Goal: Information Seeking & Learning: Learn about a topic

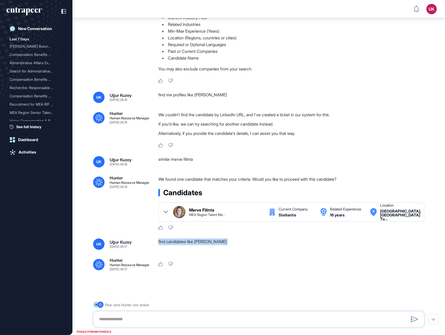
scroll to position [67, 0]
click at [167, 158] on div "similar merve filinta" at bounding box center [293, 161] width 270 height 11
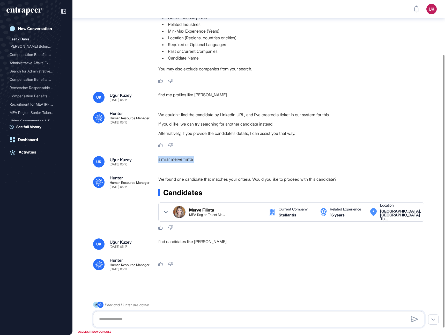
click at [167, 158] on div "similar merve filinta" at bounding box center [293, 161] width 270 height 11
copy div "similar merve filinta .cls-2{fill:#fff}"
click at [180, 243] on div "find candidates like merve filinta" at bounding box center [293, 243] width 270 height 11
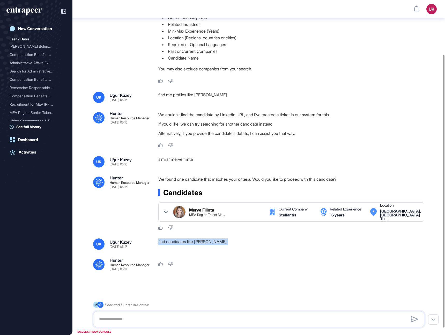
copy div "find candidates like merve filinta .cls-2{fill:#fff}"
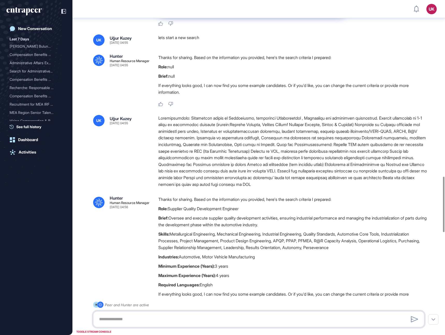
scroll to position [1066, 0]
click at [266, 167] on div at bounding box center [293, 151] width 270 height 73
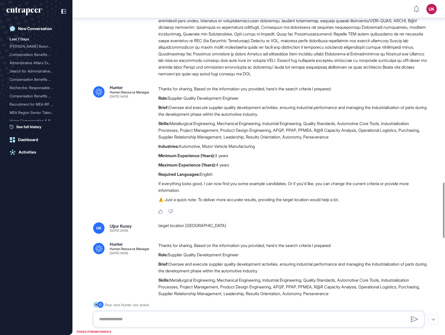
scroll to position [1010, 0]
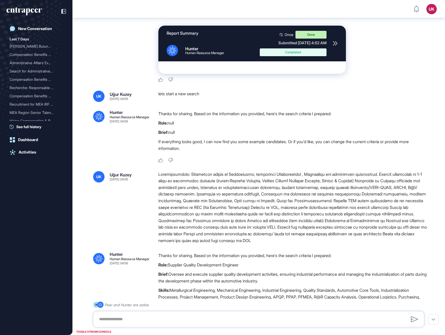
click at [167, 102] on div "lets start a new search" at bounding box center [293, 96] width 270 height 11
copy div "lets start a new search .cls-2{fill:#fff}"
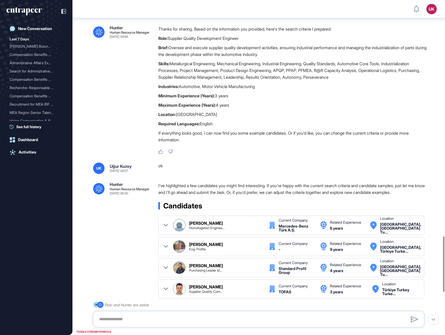
scroll to position [1512, 0]
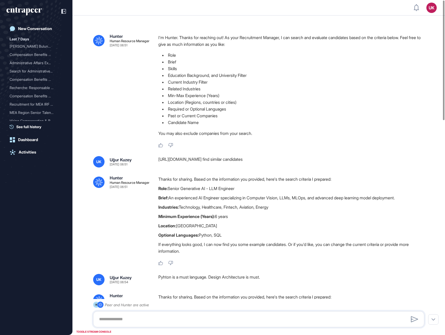
click at [267, 159] on div "https://www.linkedin.com/in/ozgur123a/ find similar candidates" at bounding box center [293, 161] width 270 height 11
copy div "https://www.linkedin.com/in/ozgur123a/ find similar candidates .cls-2{fill:#fff}"
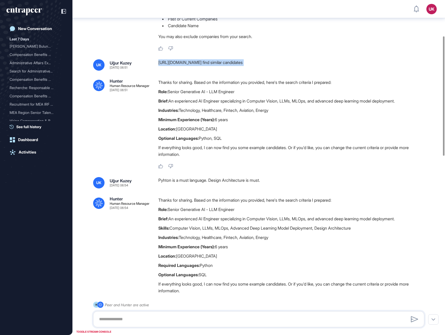
scroll to position [101, 0]
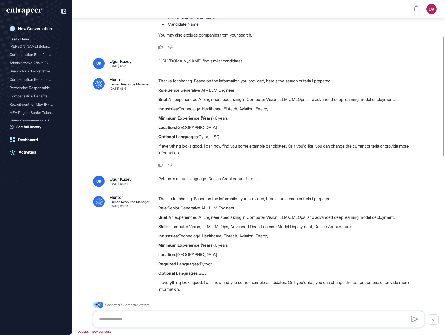
click at [187, 178] on div "Pyhton is a must language. Design Architecture is must." at bounding box center [293, 180] width 270 height 11
copy div "Pyhton is a must language. Design Architecture is must. .cls-2{fill:#fff}"
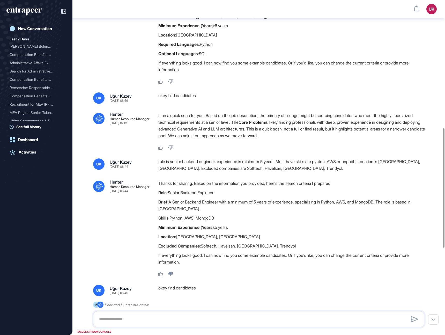
scroll to position [259, 0]
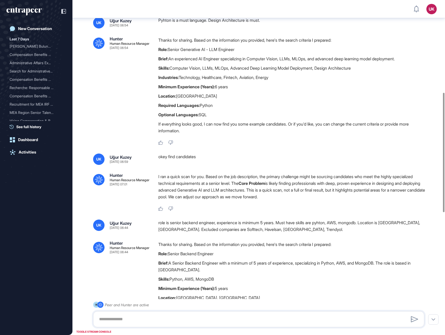
click at [174, 158] on div "okey find candidates" at bounding box center [293, 158] width 270 height 11
copy div "okey find candidates .cls-2{fill:#fff}"
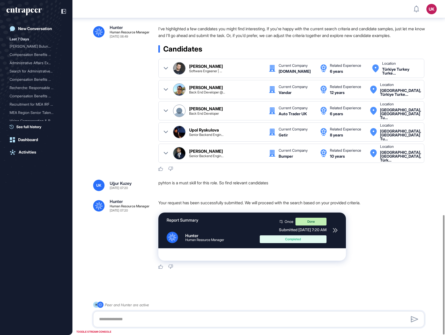
scroll to position [603, 0]
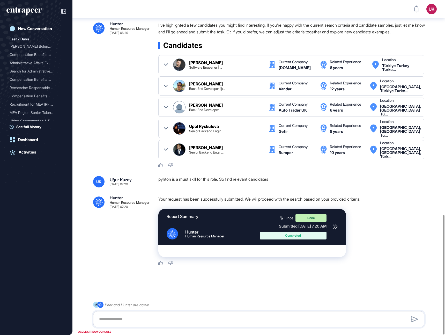
click at [197, 179] on div "pyhton is a must skill for this role. So find relevant candidates" at bounding box center [293, 181] width 270 height 11
copy div "pyhton is a must skill for this role. So find relevant candidates .cls-2{fill:#…"
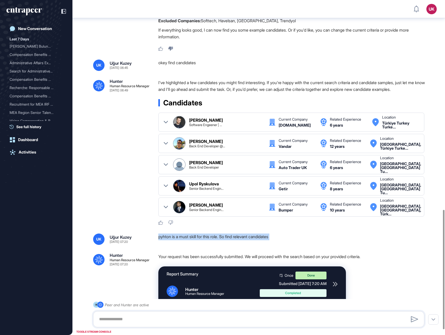
scroll to position [589, 0]
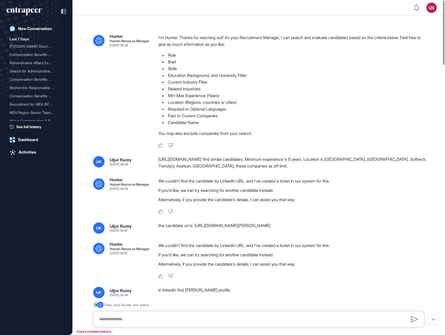
click at [164, 159] on div "[URL][DOMAIN_NAME] find similar candidates. Minimum experience is 5 years. Loca…" at bounding box center [293, 162] width 270 height 13
click at [329, 160] on div "[URL][DOMAIN_NAME] find similar candidates. Minimum experience is 5 years. Loca…" at bounding box center [293, 162] width 270 height 13
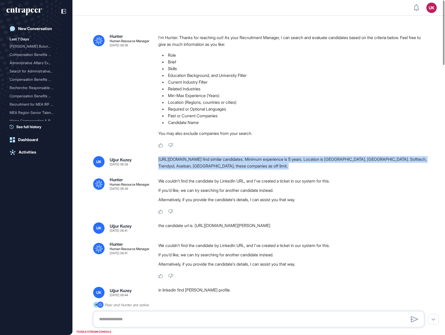
click at [329, 160] on div "[URL][DOMAIN_NAME] find similar candidates. Minimum experience is 5 years. Loca…" at bounding box center [293, 162] width 270 height 13
copy div "https://www.linkedin.com/in/%C3%B6zg%C3%BCr-akao%C4%9Flu/ find similar candidat…"
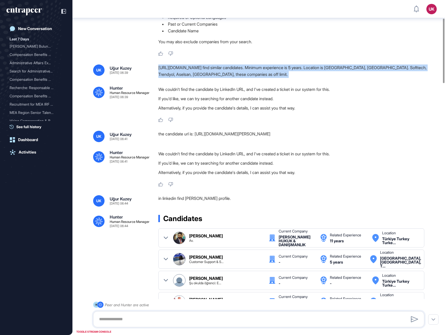
scroll to position [95, 0]
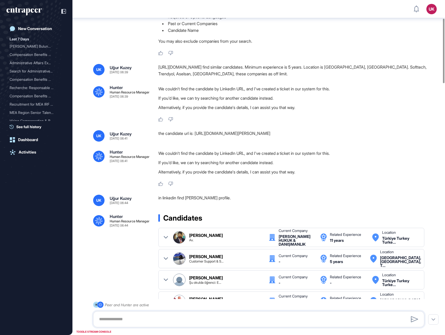
click at [162, 134] on div "the candidate url is: [URL][DOMAIN_NAME][PERSON_NAME]" at bounding box center [293, 135] width 270 height 11
click at [162, 134] on div "the candidate url is: https://www.linkedin.com/in/özgür-akaoğlu/" at bounding box center [293, 135] width 270 height 11
copy div "the candidate url is: https://www.linkedin.com/in/özgür-akaoğlu/ .cls-2{fill:#f…"
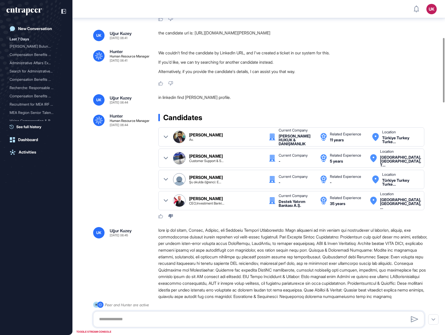
click at [225, 97] on div "in linkedin find Özgür Akaoğlu profile." at bounding box center [293, 99] width 270 height 11
copy div "in linkedin find Özgür Akaoğlu profile. .cls-2{fill:#fff}"
click at [126, 174] on div ".cls-2{fill:#fff} Hunter Human Resource Manager Aug 08, 2025 06:44 Candidates Ö…" at bounding box center [258, 166] width 331 height 105
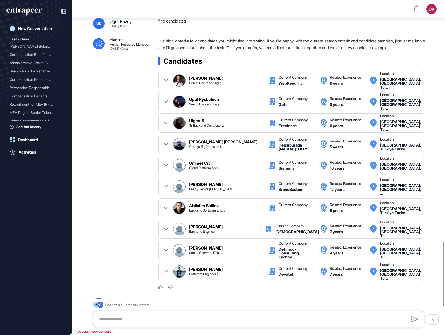
scroll to position [1403, 0]
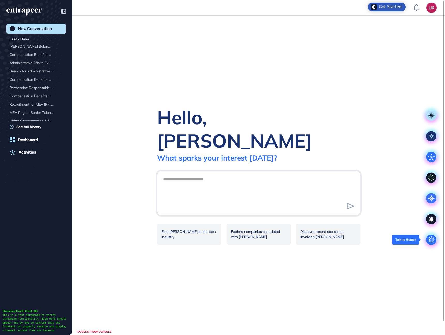
click at [432, 240] on icon ".cls-2{fill:#fff}" at bounding box center [431, 239] width 10 height 10
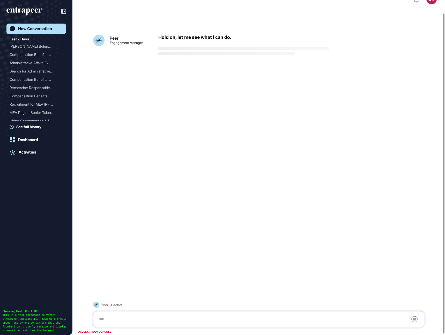
scroll to position [14, 0]
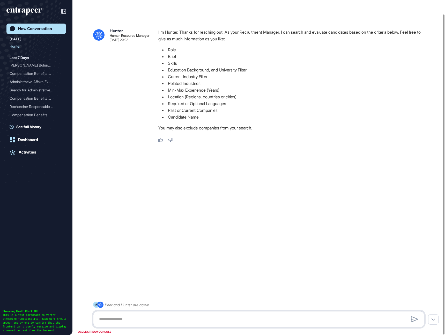
click at [127, 314] on textarea at bounding box center [259, 319] width 326 height 10
paste textarea "**********"
type textarea "**********"
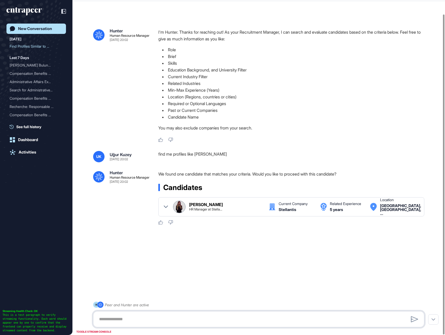
click at [152, 319] on textarea at bounding box center [259, 319] width 326 height 10
paste textarea "**********"
type textarea "**********"
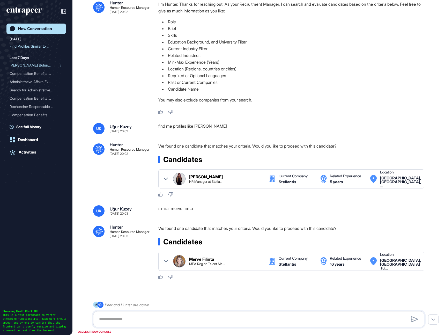
scroll to position [42, 0]
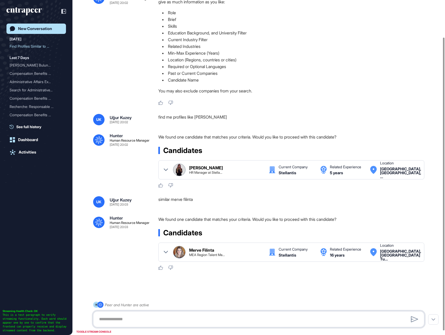
click at [149, 320] on textarea at bounding box center [259, 319] width 326 height 10
paste textarea "**********"
type textarea "**********"
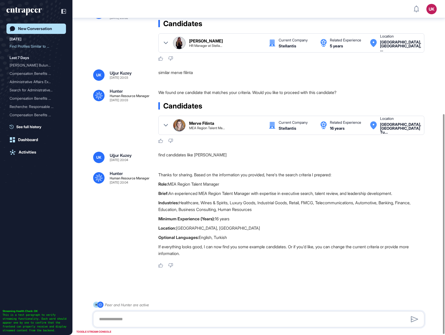
scroll to position [174, 0]
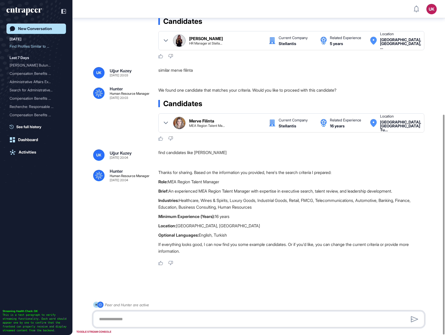
click at [165, 320] on textarea at bounding box center [259, 319] width 326 height 10
type textarea "*****"
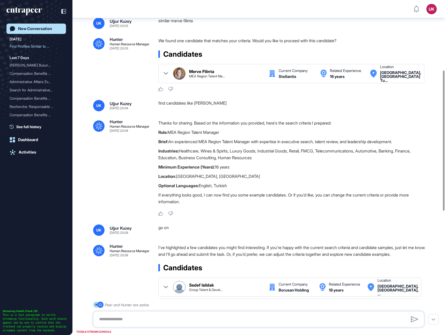
scroll to position [168, 0]
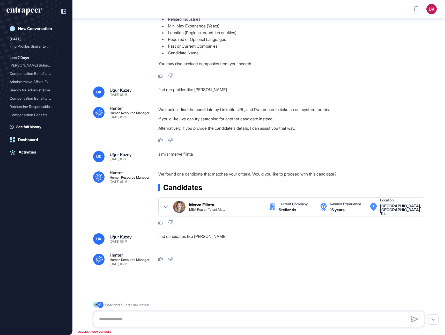
scroll to position [76, 0]
click at [162, 234] on div "find candidates like merve filinta" at bounding box center [293, 238] width 270 height 11
copy div "find candidates like merve filinta .cls-2{fill:#fff}"
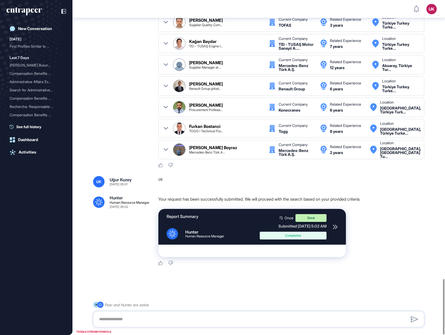
scroll to position [1685, 0]
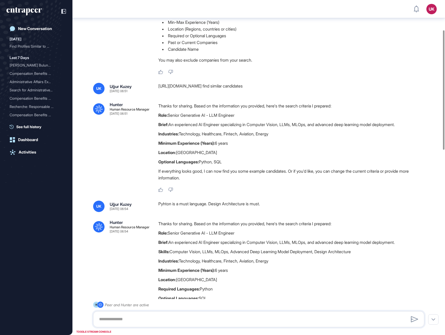
scroll to position [84, 0]
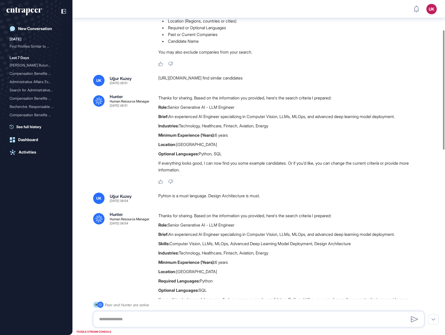
click at [269, 78] on div "[URL][DOMAIN_NAME] find similar candidates" at bounding box center [293, 80] width 270 height 11
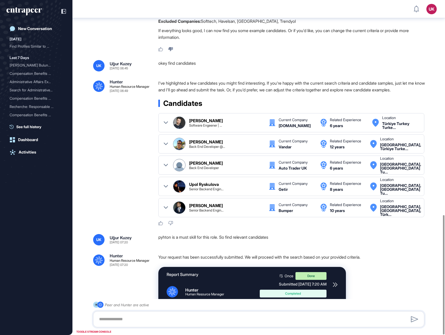
scroll to position [603, 0]
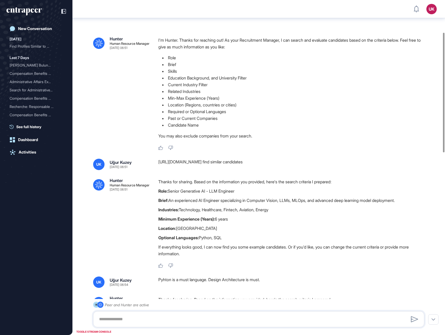
scroll to position [91, 0]
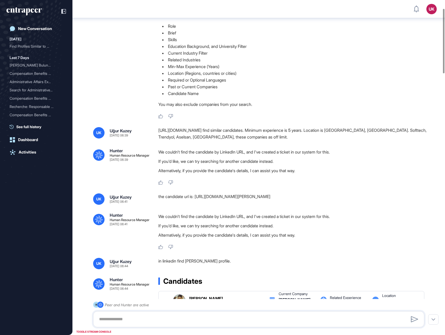
scroll to position [44, 0]
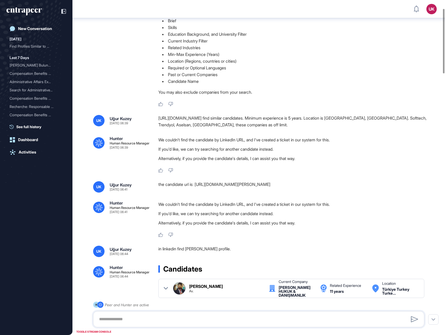
click at [311, 126] on div "[URL][DOMAIN_NAME] find similar candidates. Minimum experience is 5 years. Loca…" at bounding box center [293, 121] width 270 height 13
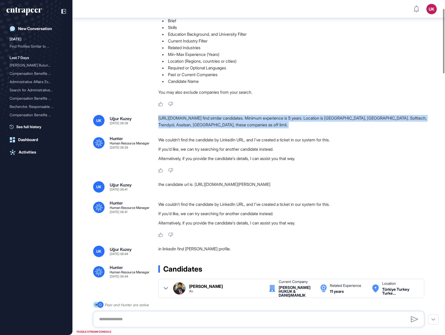
click at [311, 126] on div "[URL][DOMAIN_NAME] find similar candidates. Minimum experience is 5 years. Loca…" at bounding box center [293, 121] width 270 height 13
copy div "[URL][DOMAIN_NAME] find similar candidates. Minimum experience is 5 years. Loca…"
drag, startPoint x: 285, startPoint y: 185, endPoint x: 199, endPoint y: 187, distance: 87.0
click at [199, 187] on div "the candidate url is: [URL][DOMAIN_NAME][PERSON_NAME]" at bounding box center [293, 186] width 270 height 11
copy div "[URL][DOMAIN_NAME][PERSON_NAME]"
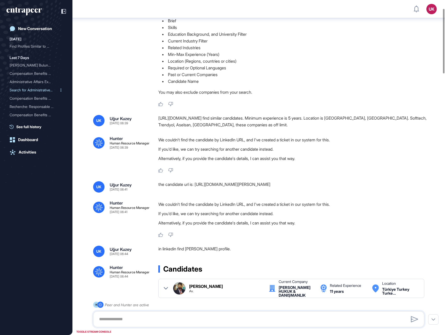
click at [39, 91] on div "Search for Administrative..." at bounding box center [34, 90] width 49 height 8
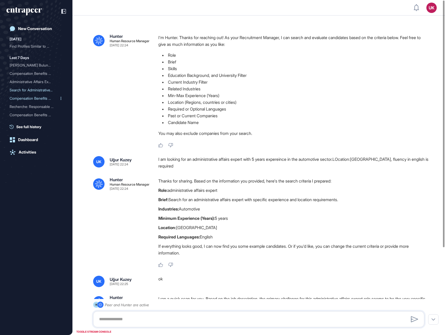
click at [36, 99] on div "Compensation Benefits Man..." at bounding box center [34, 98] width 49 height 8
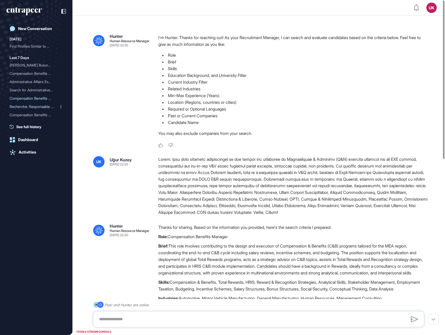
click at [33, 108] on div "Recherche: Responsable Co..." at bounding box center [34, 106] width 49 height 8
click at [33, 115] on div "Compensation Benefits Man..." at bounding box center [34, 115] width 49 height 8
click at [32, 129] on span "See full history" at bounding box center [28, 126] width 25 height 5
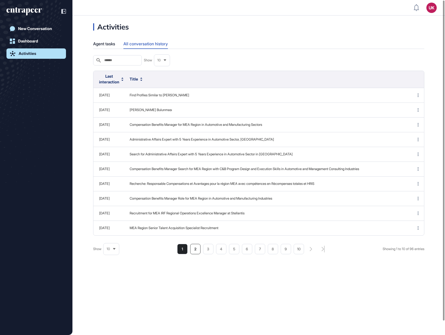
click at [242, 254] on li "2" at bounding box center [247, 249] width 10 height 10
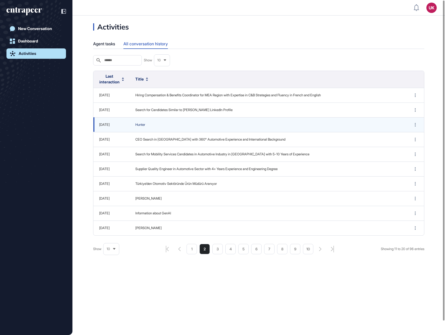
click at [139, 124] on span "Hunter" at bounding box center [267, 124] width 265 height 5
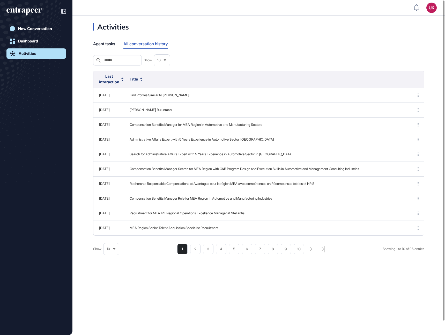
click at [242, 254] on li "2" at bounding box center [247, 249] width 10 height 10
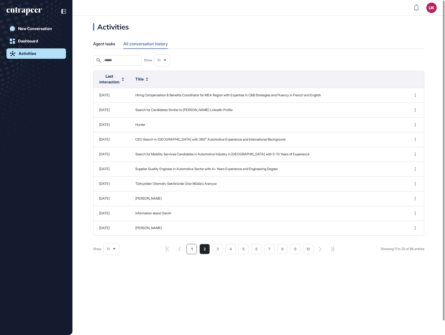
click at [212, 251] on li "1" at bounding box center [217, 249] width 10 height 10
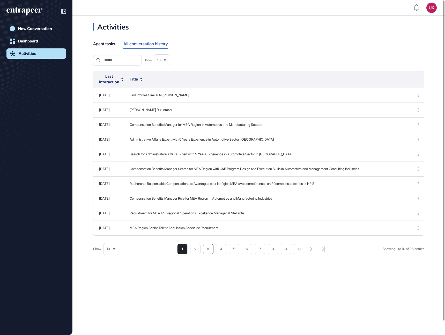
click at [281, 254] on li "3" at bounding box center [286, 249] width 10 height 10
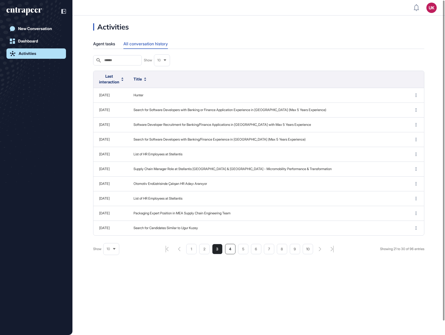
click at [230, 251] on li "4" at bounding box center [230, 249] width 10 height 10
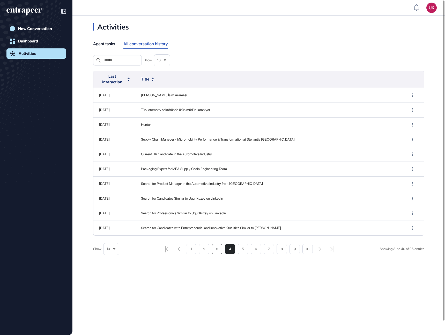
click at [290, 251] on li "3" at bounding box center [295, 249] width 10 height 10
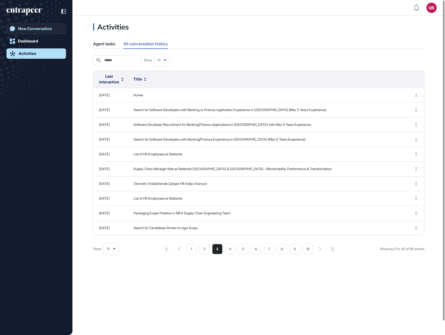
click at [33, 29] on div "New Conversation" at bounding box center [35, 28] width 34 height 5
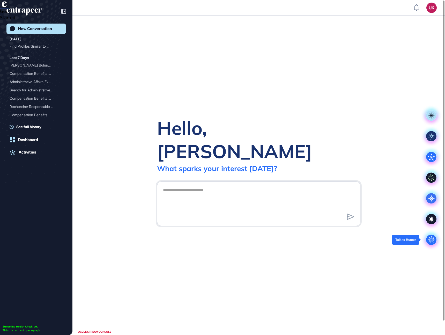
click at [434, 241] on circle at bounding box center [431, 239] width 10 height 10
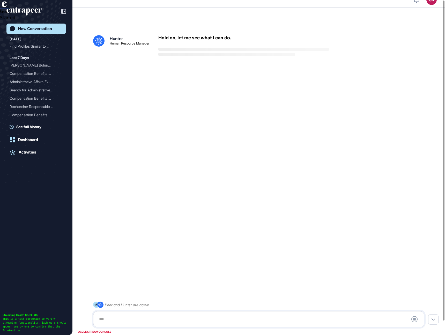
scroll to position [14, 0]
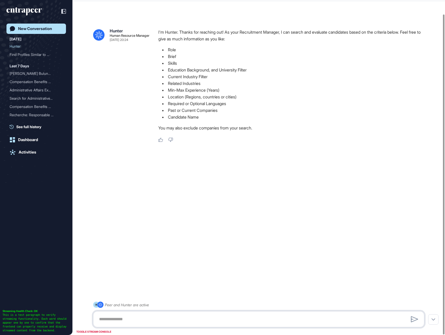
click at [195, 319] on textarea at bounding box center [259, 319] width 326 height 10
paste textarea "**********"
type textarea "**********"
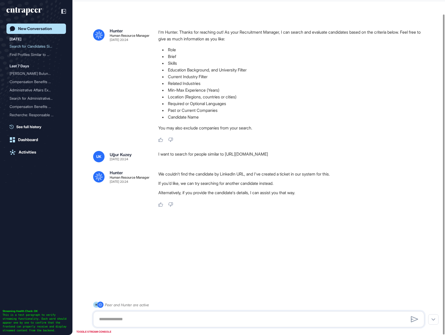
click at [329, 156] on div "I want to search for people similar to [URL][DOMAIN_NAME]" at bounding box center [293, 156] width 270 height 11
drag, startPoint x: 337, startPoint y: 153, endPoint x: 10, endPoint y: 106, distance: 329.8
click at [230, 155] on div "I want to search for people similar to [URL][DOMAIN_NAME]" at bounding box center [293, 156] width 270 height 11
click at [220, 156] on div "I want to search for people similar to [URL][DOMAIN_NAME]" at bounding box center [293, 156] width 270 height 11
click at [261, 170] on div "UK Uğur Kuzey [DATE] 20:24 I want to search for people similar to [URL][DOMAIN_…" at bounding box center [258, 179] width 331 height 56
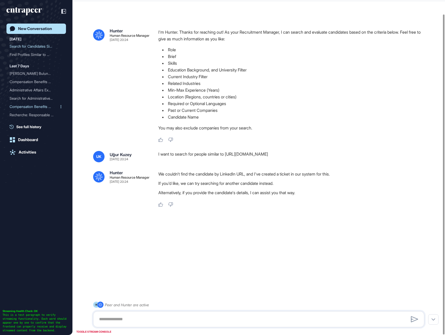
click at [196, 151] on div "I want to search for people similar to [URL][DOMAIN_NAME]" at bounding box center [293, 156] width 270 height 11
click at [21, 12] on icon "entrapeer-logo" at bounding box center [23, 11] width 35 height 8
